Goal: Information Seeking & Learning: Learn about a topic

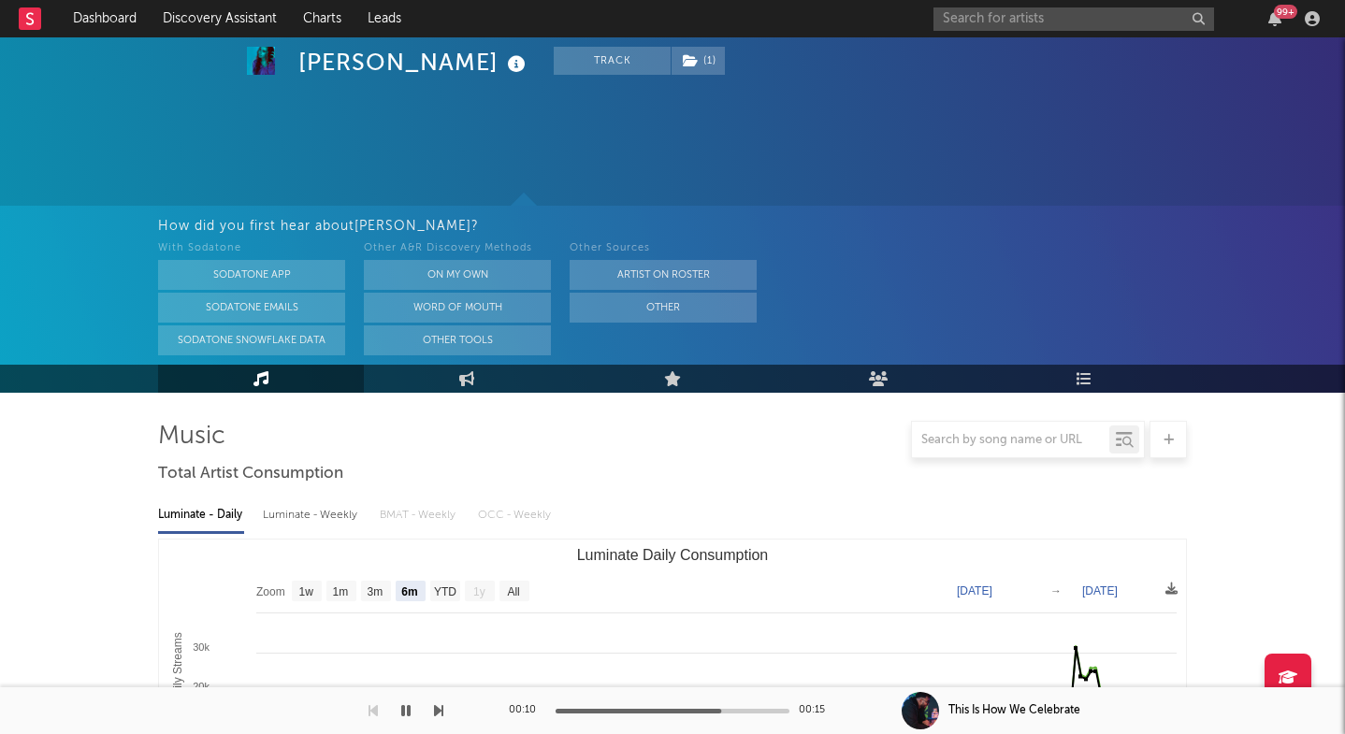
select select "6m"
select select "1w"
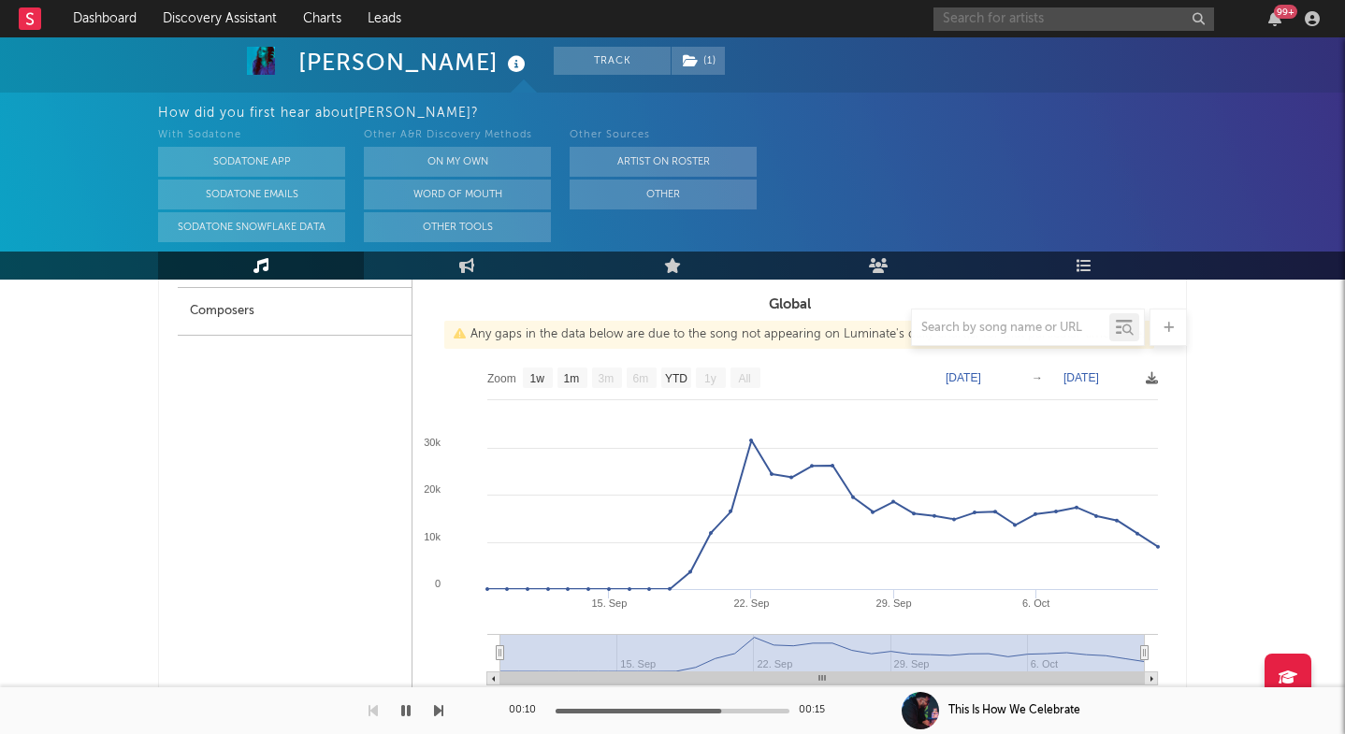
click at [993, 19] on input "text" at bounding box center [1073, 18] width 281 height 23
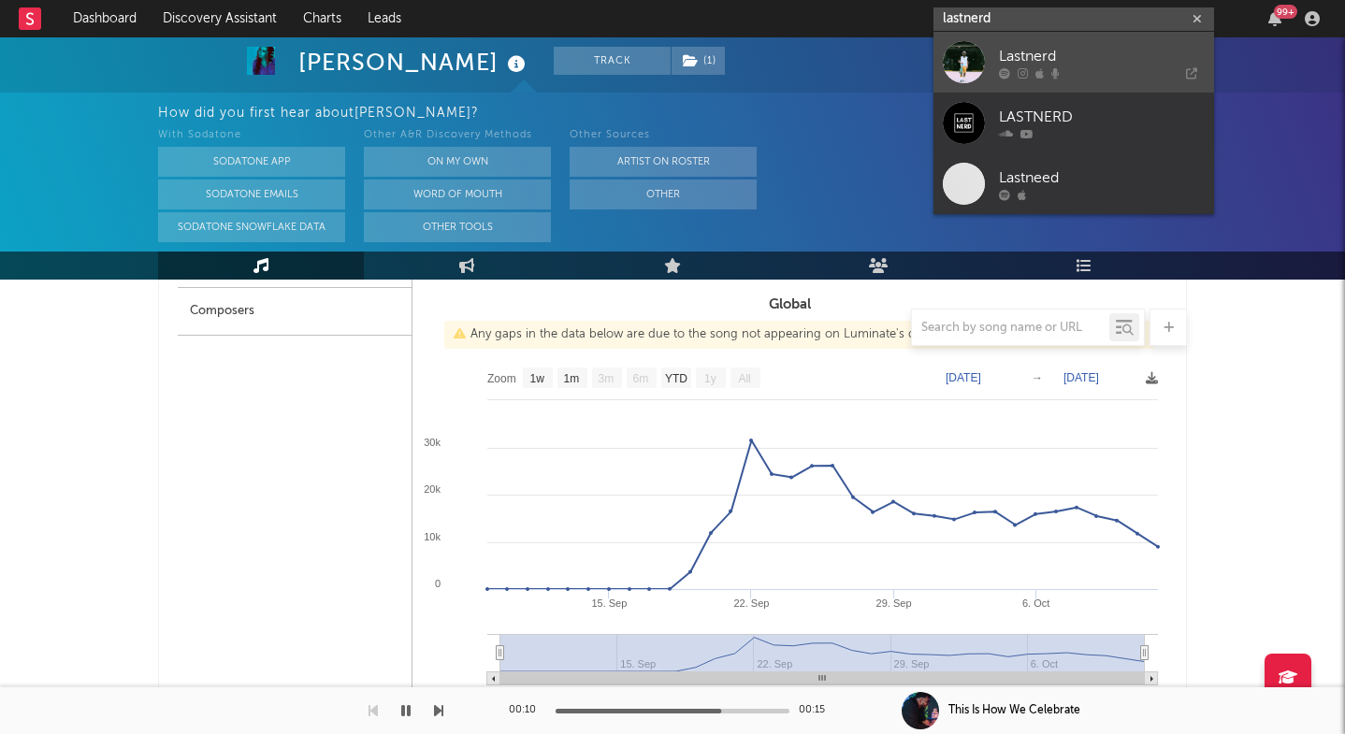
type input "lastnerd"
click at [997, 58] on link "Lastnerd" at bounding box center [1073, 62] width 281 height 61
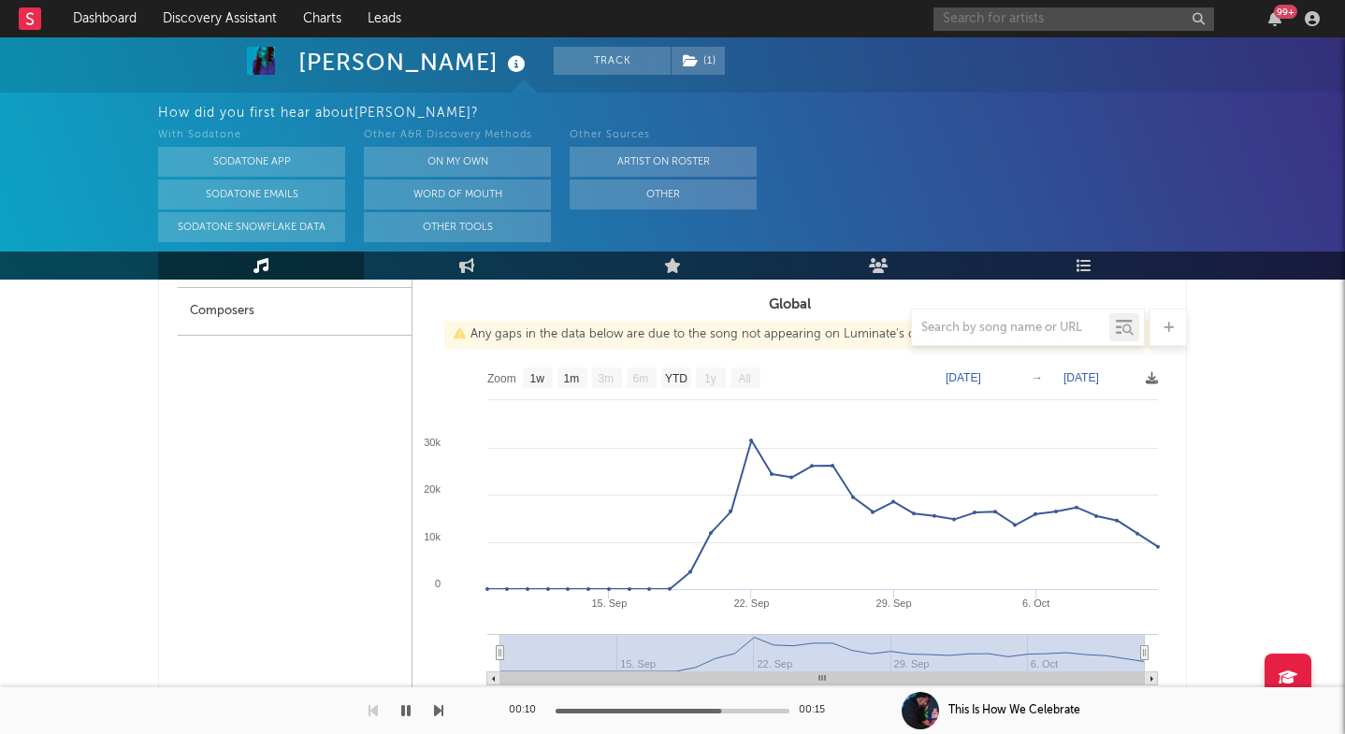
click at [1007, 23] on input "text" at bounding box center [1073, 18] width 281 height 23
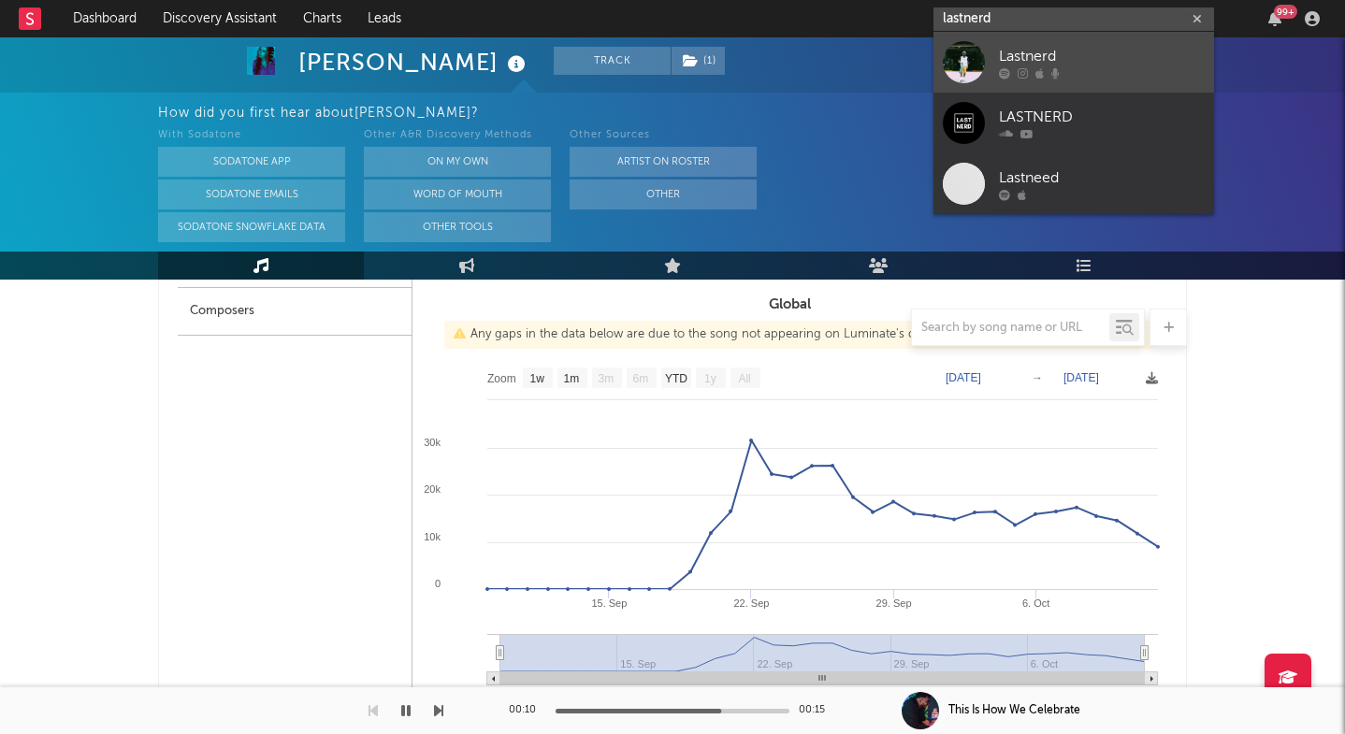
type input "lastnerd"
click at [1005, 51] on div "Lastnerd" at bounding box center [1102, 56] width 206 height 22
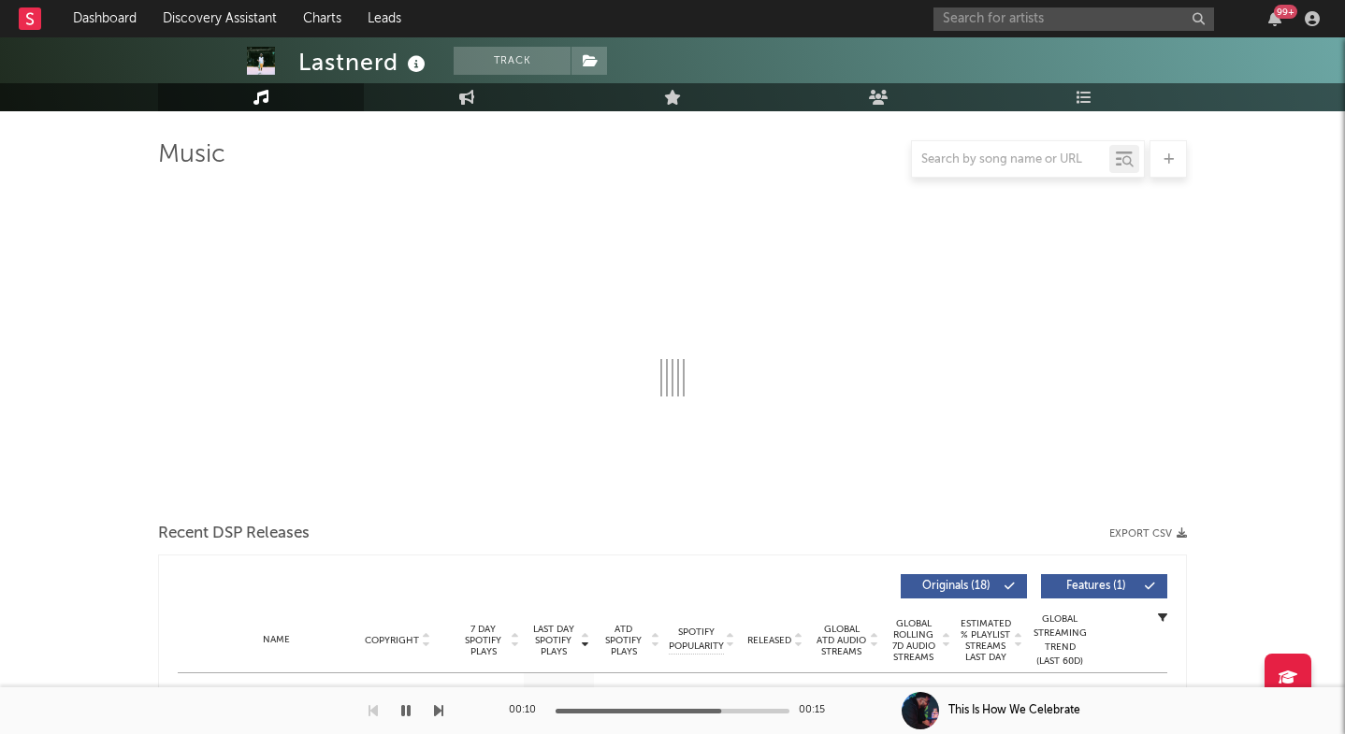
select select "6m"
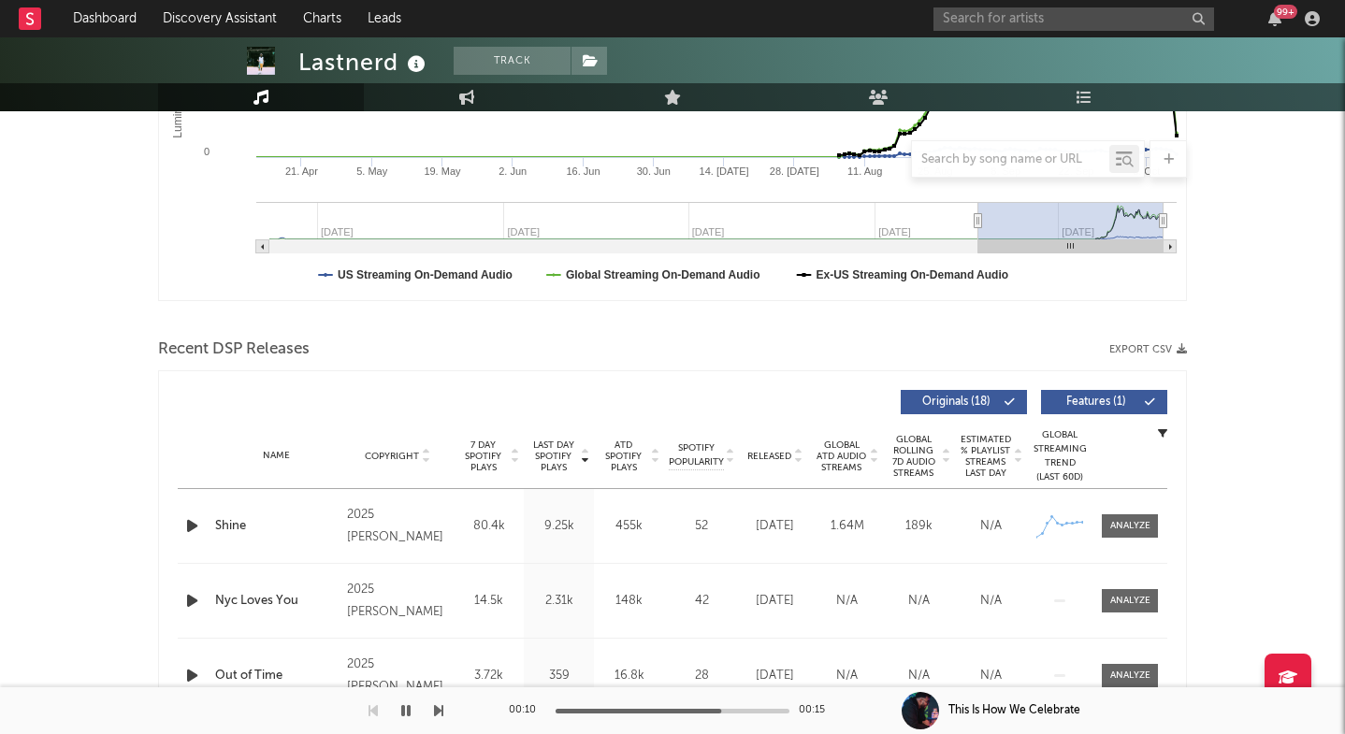
scroll to position [540, 0]
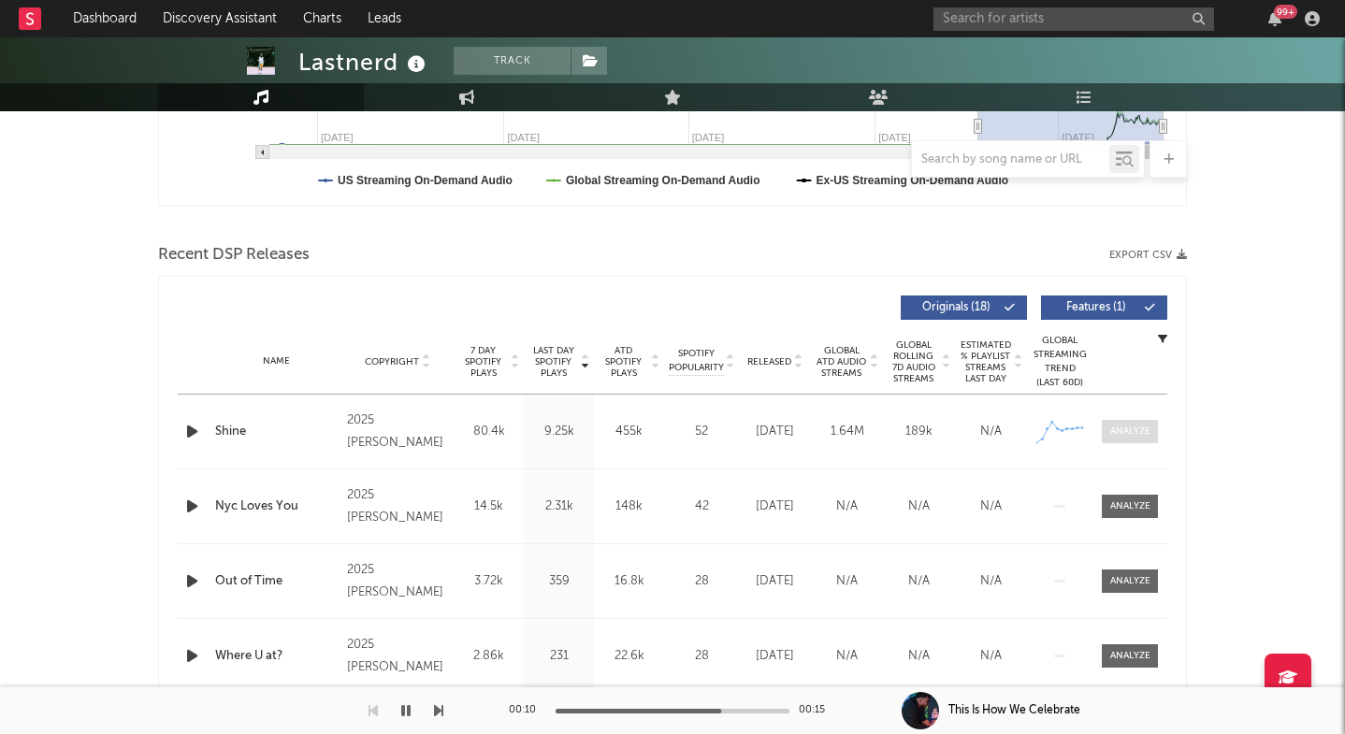
click at [1118, 432] on div at bounding box center [1130, 432] width 40 height 14
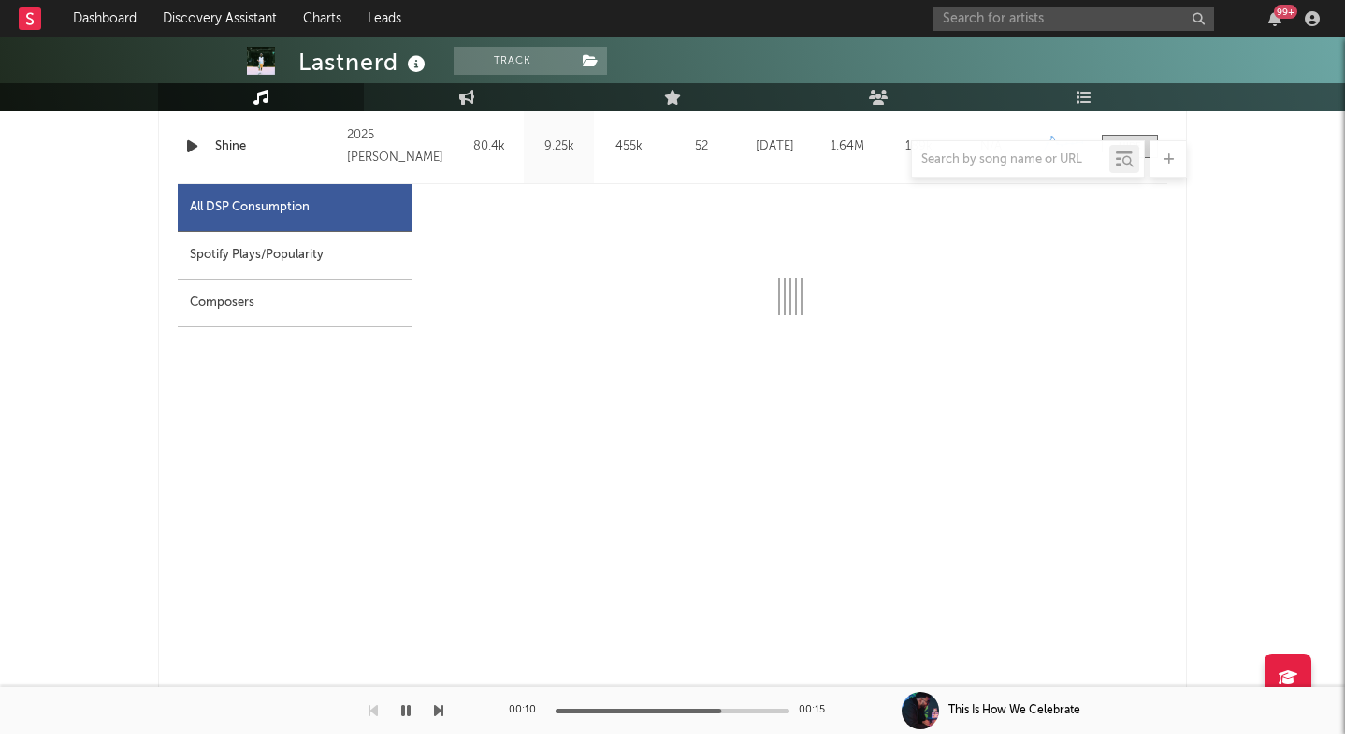
scroll to position [831, 0]
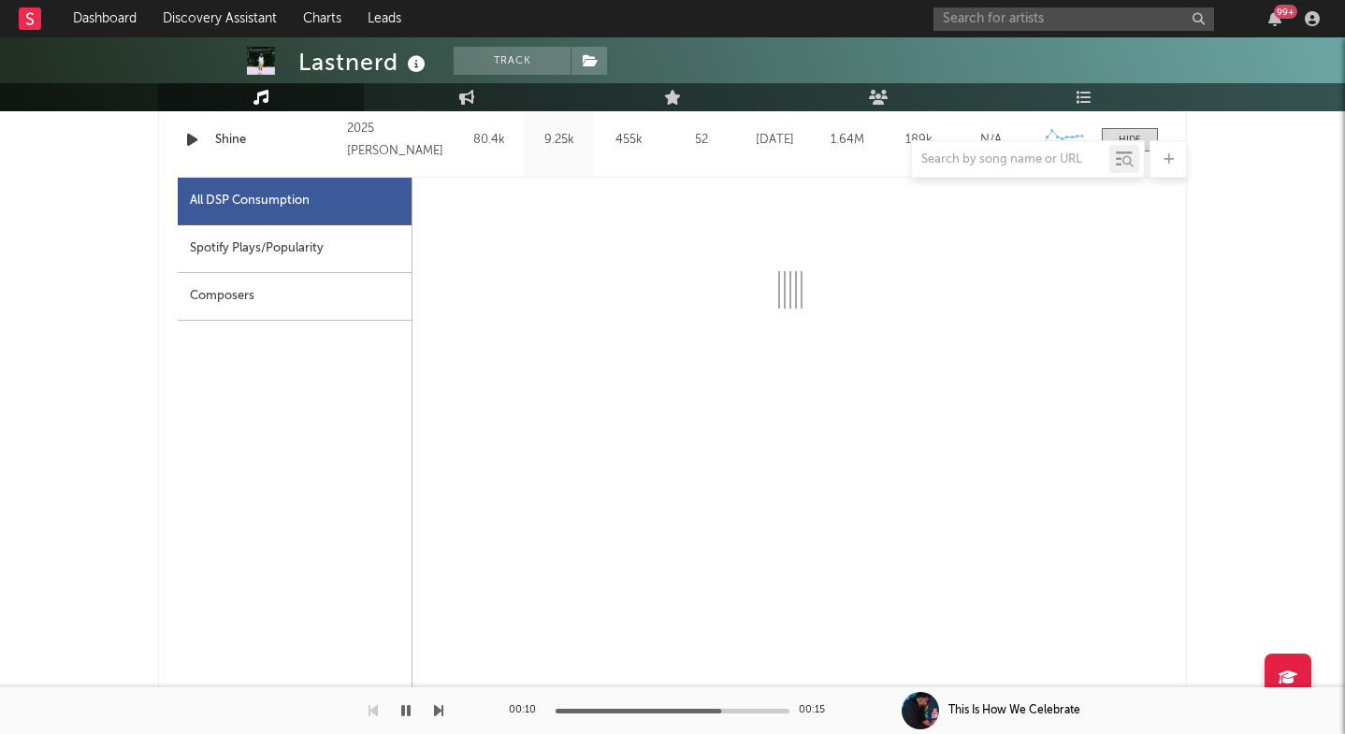
select select "1w"
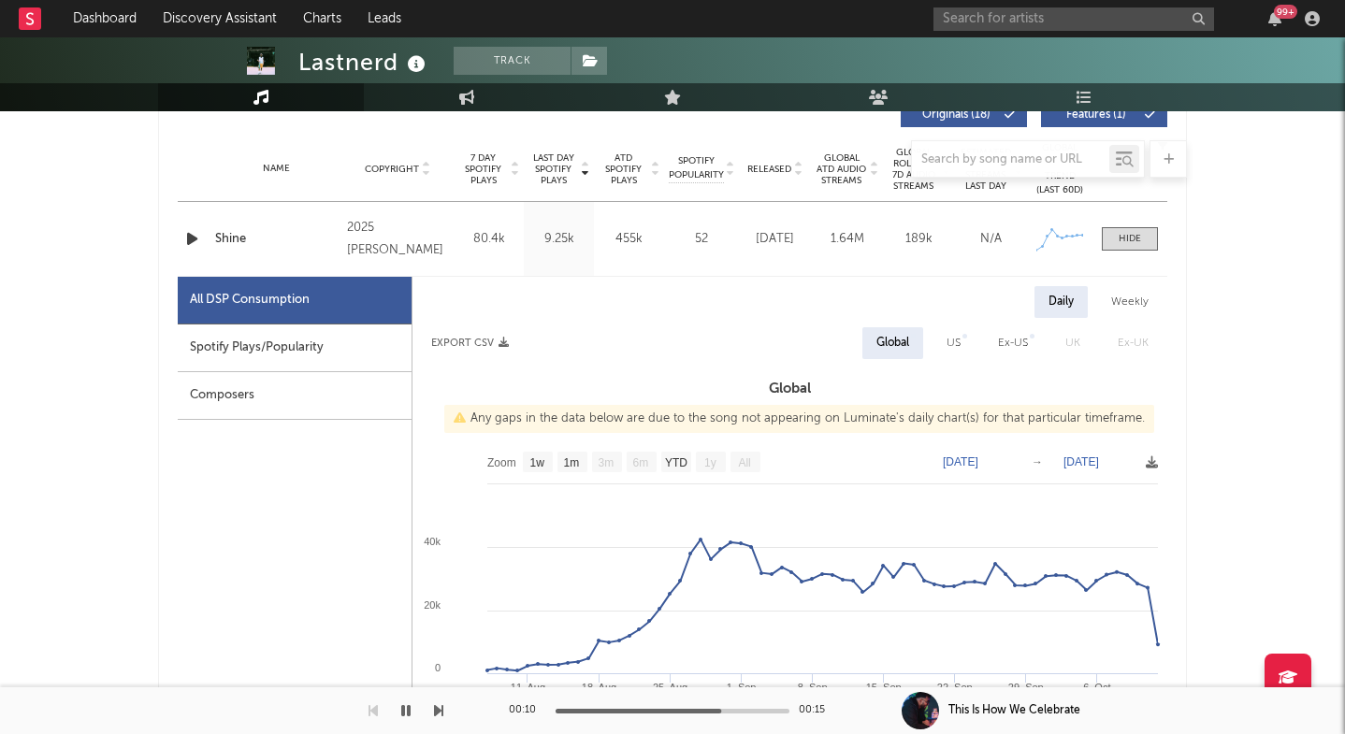
scroll to position [328, 0]
